Goal: Find specific page/section: Find specific page/section

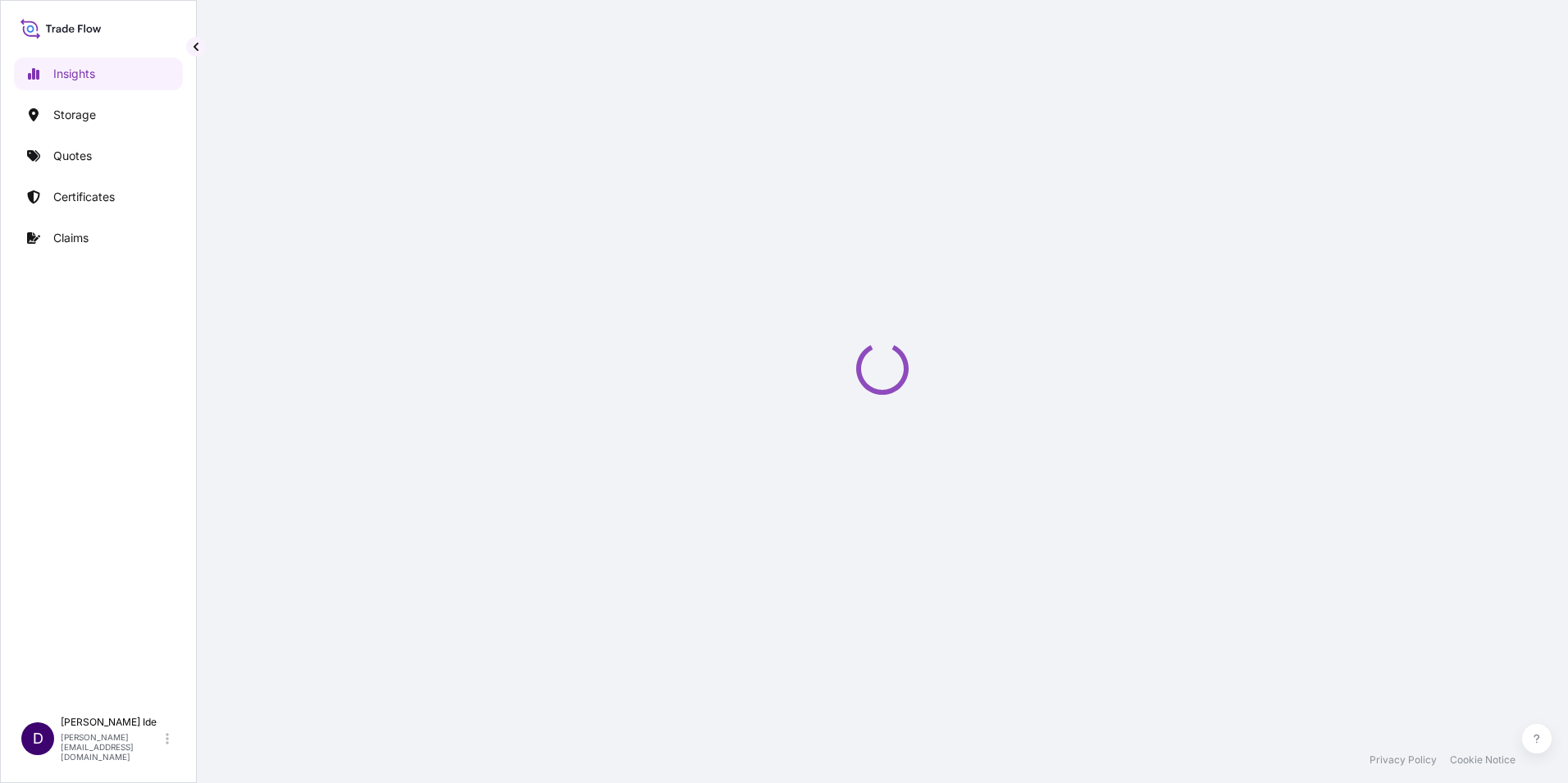
select select "2025"
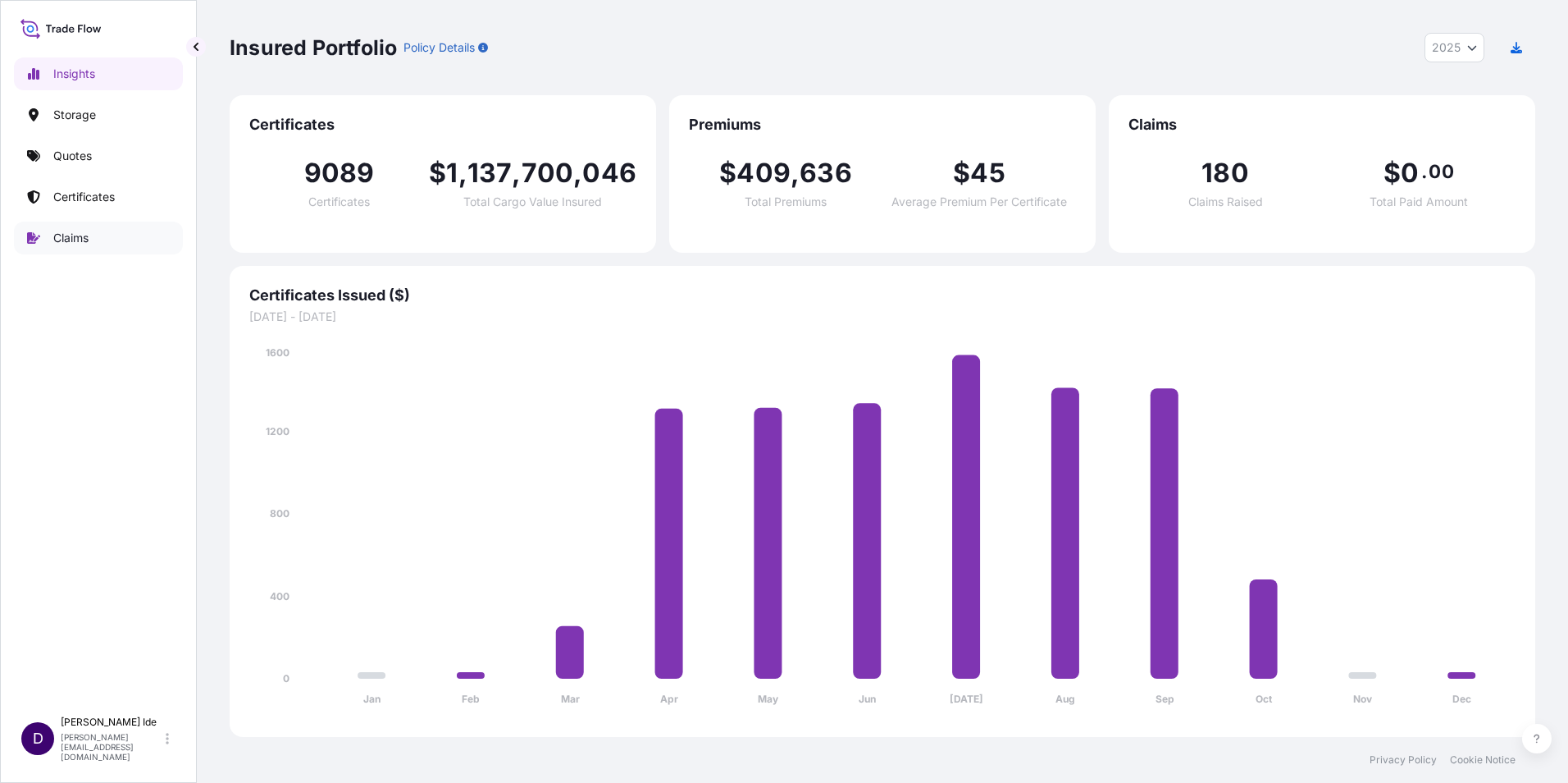
click at [69, 236] on p "Claims" at bounding box center [71, 237] width 35 height 17
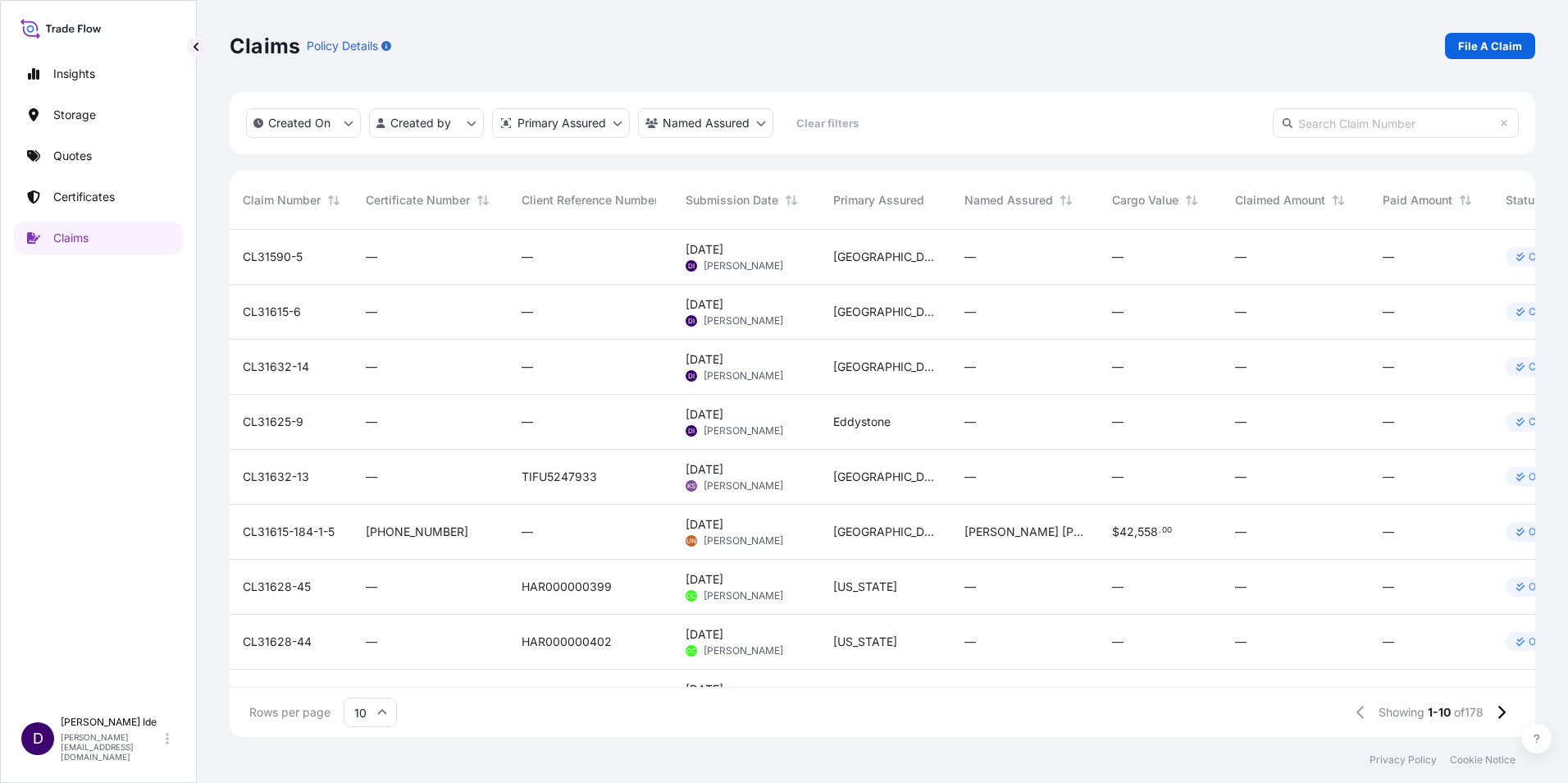
scroll to position [105, 0]
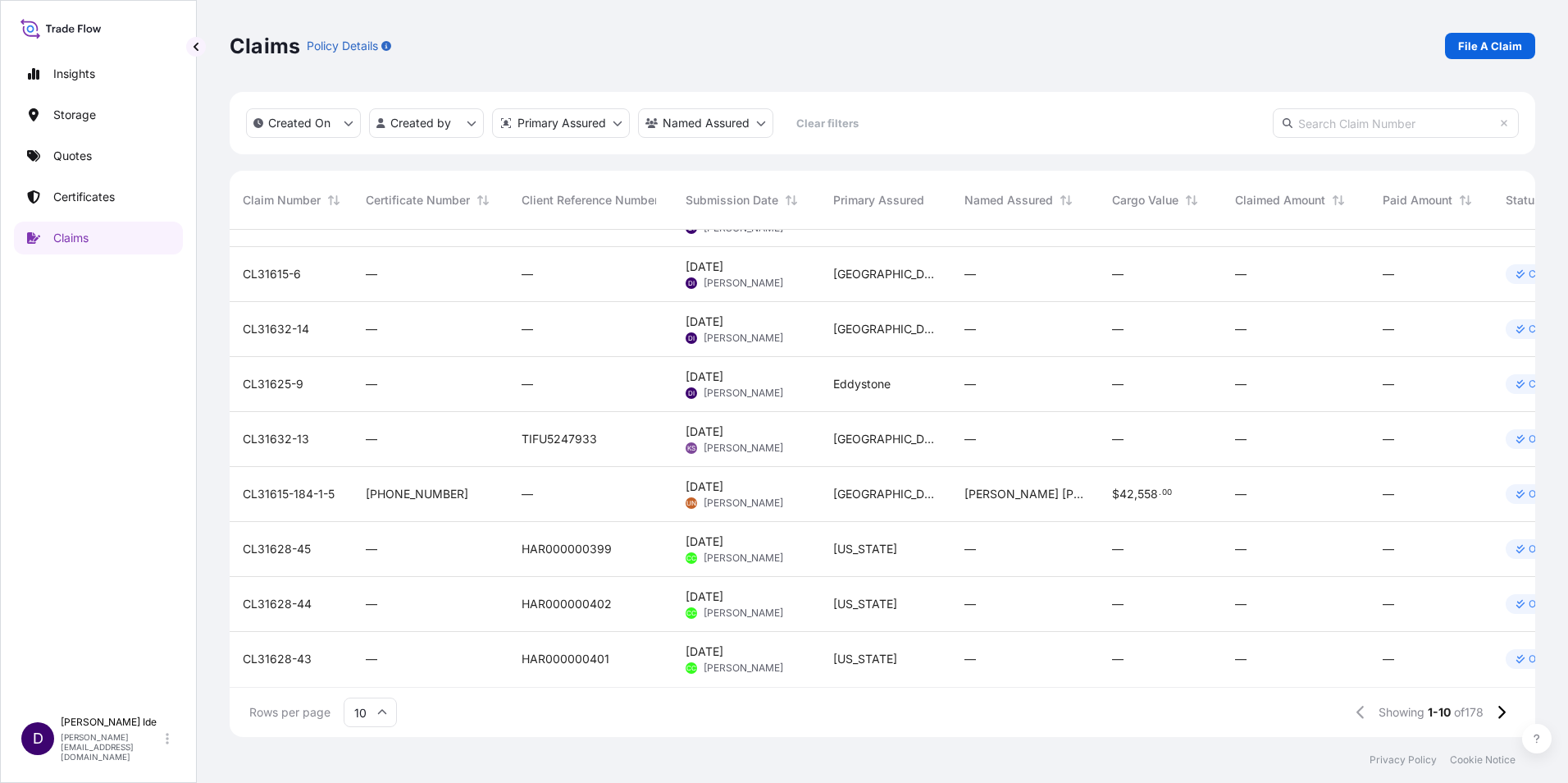
click at [382, 715] on icon at bounding box center [382, 711] width 10 height 10
click at [384, 666] on div "50" at bounding box center [370, 667] width 40 height 32
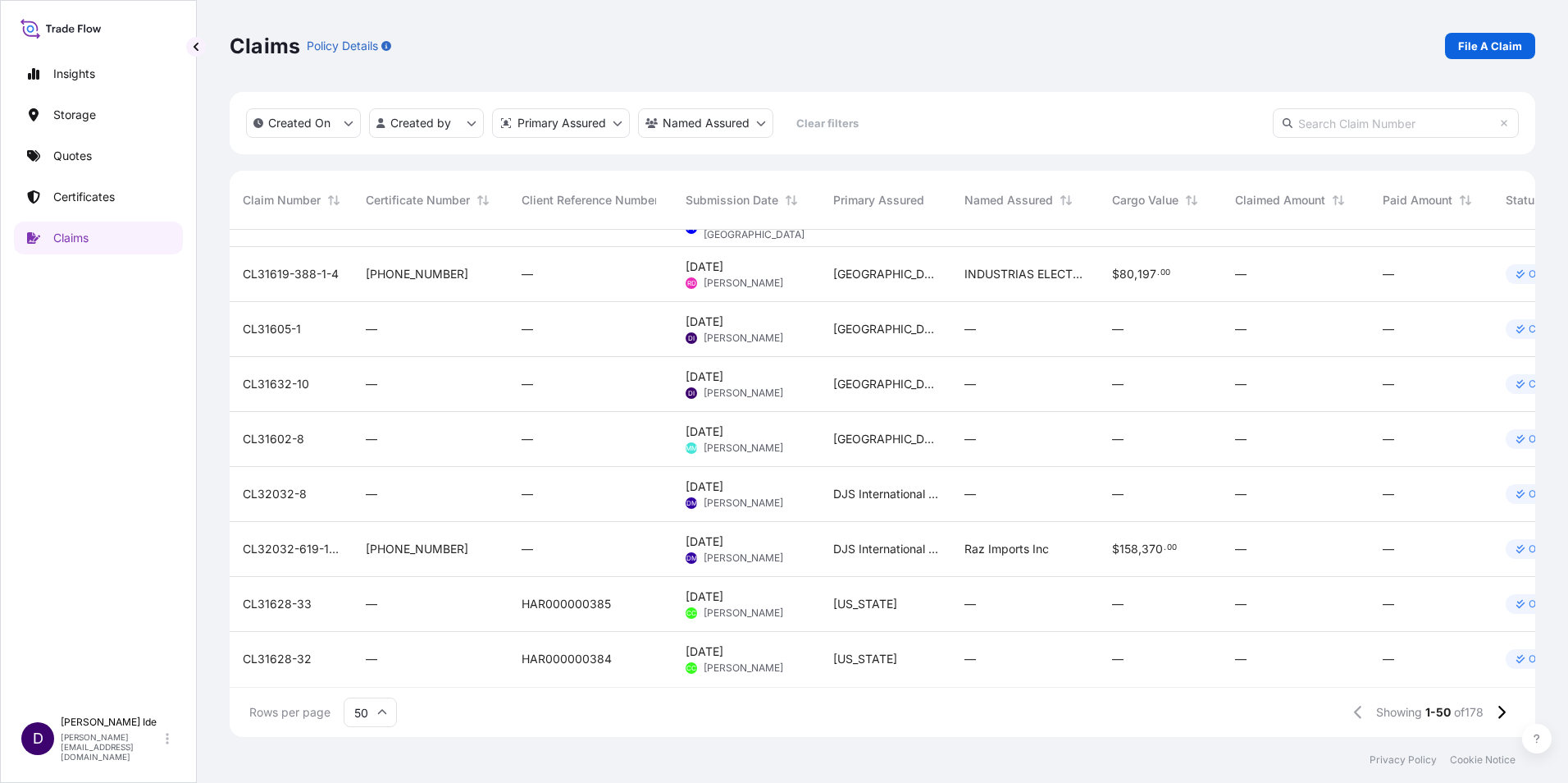
scroll to position [2303, 0]
click at [1501, 716] on icon at bounding box center [1501, 712] width 7 height 13
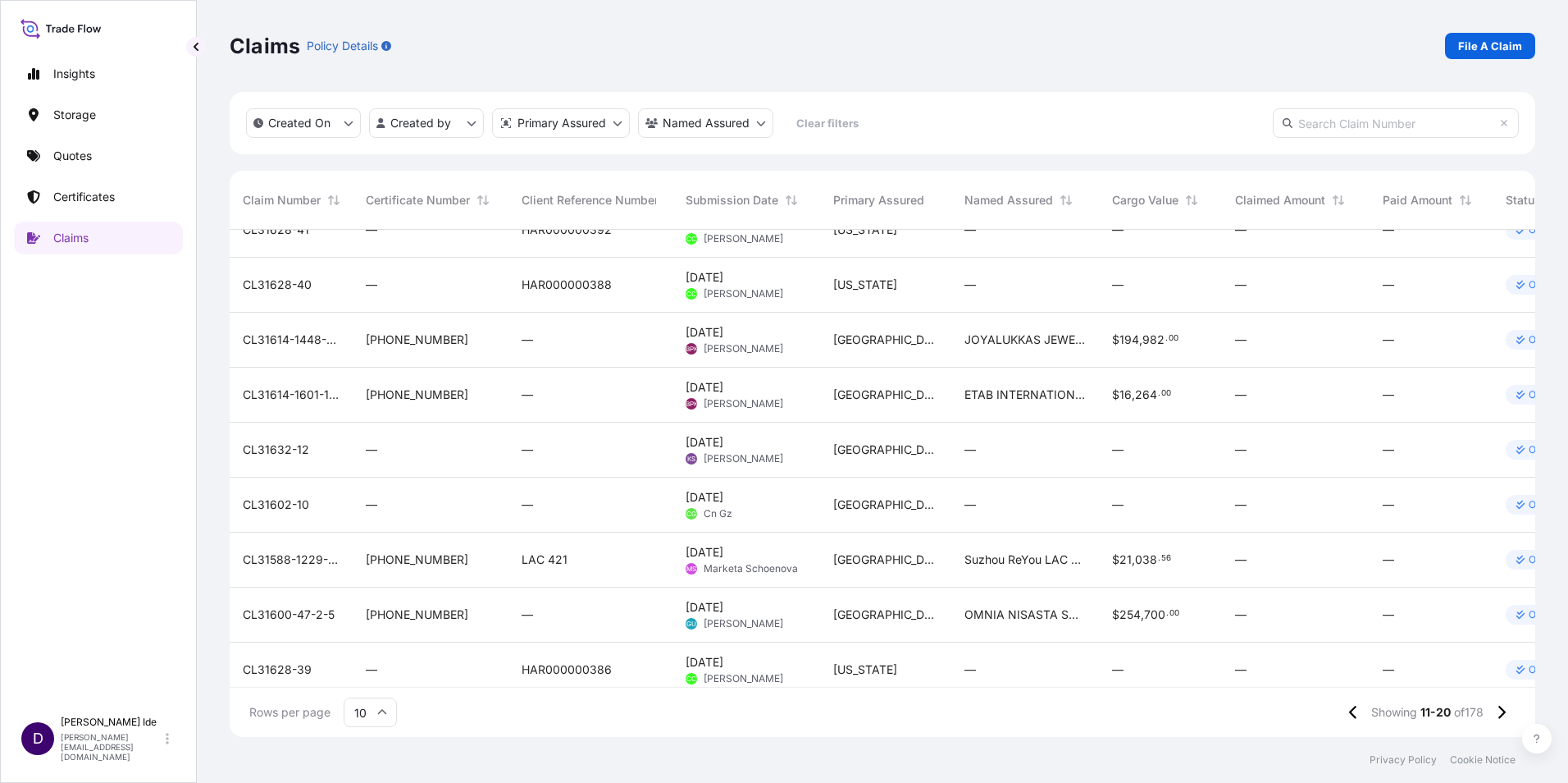
scroll to position [105, 0]
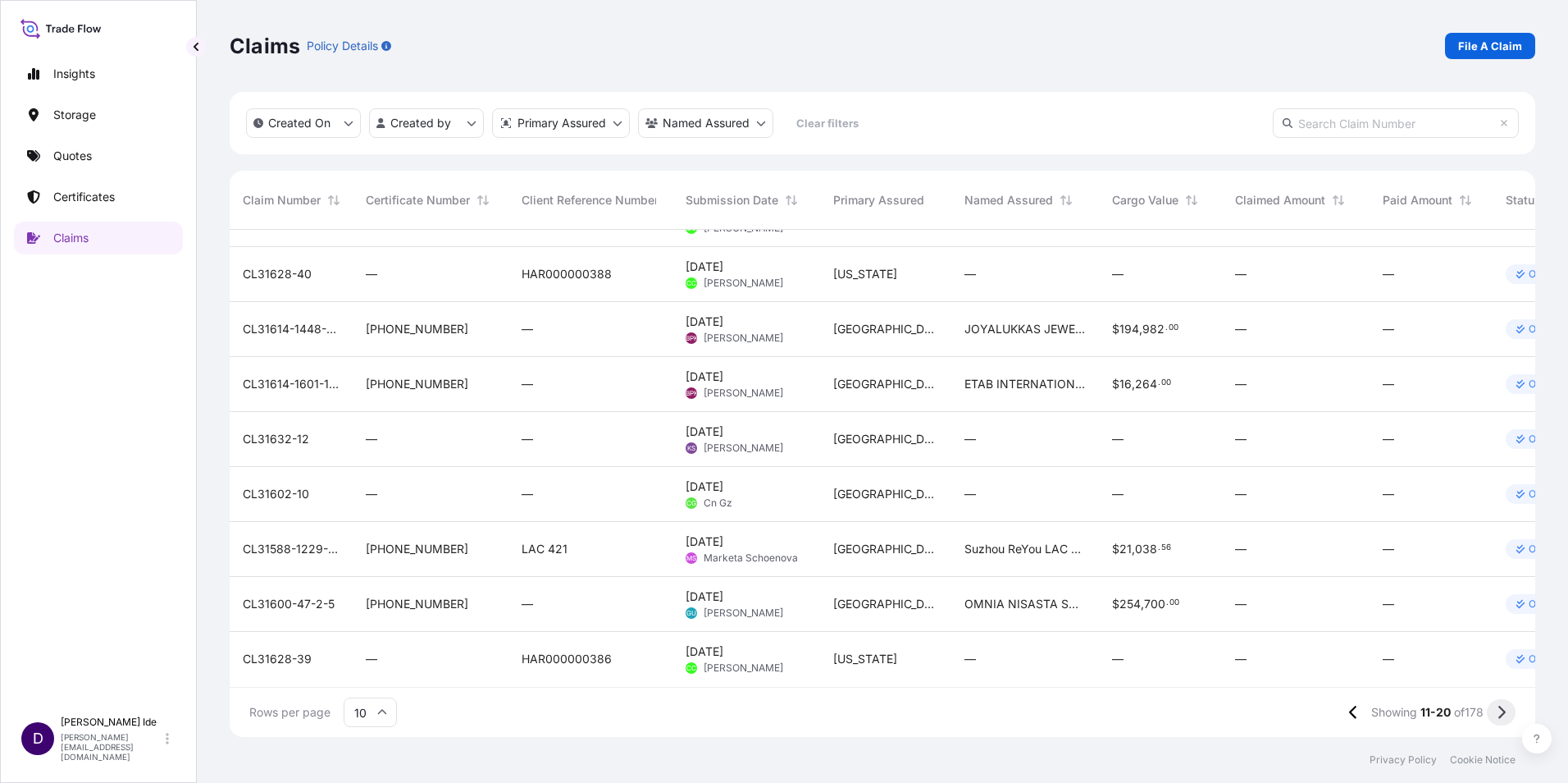
click at [1503, 712] on icon at bounding box center [1501, 712] width 9 height 15
